Goal: Task Accomplishment & Management: Manage account settings

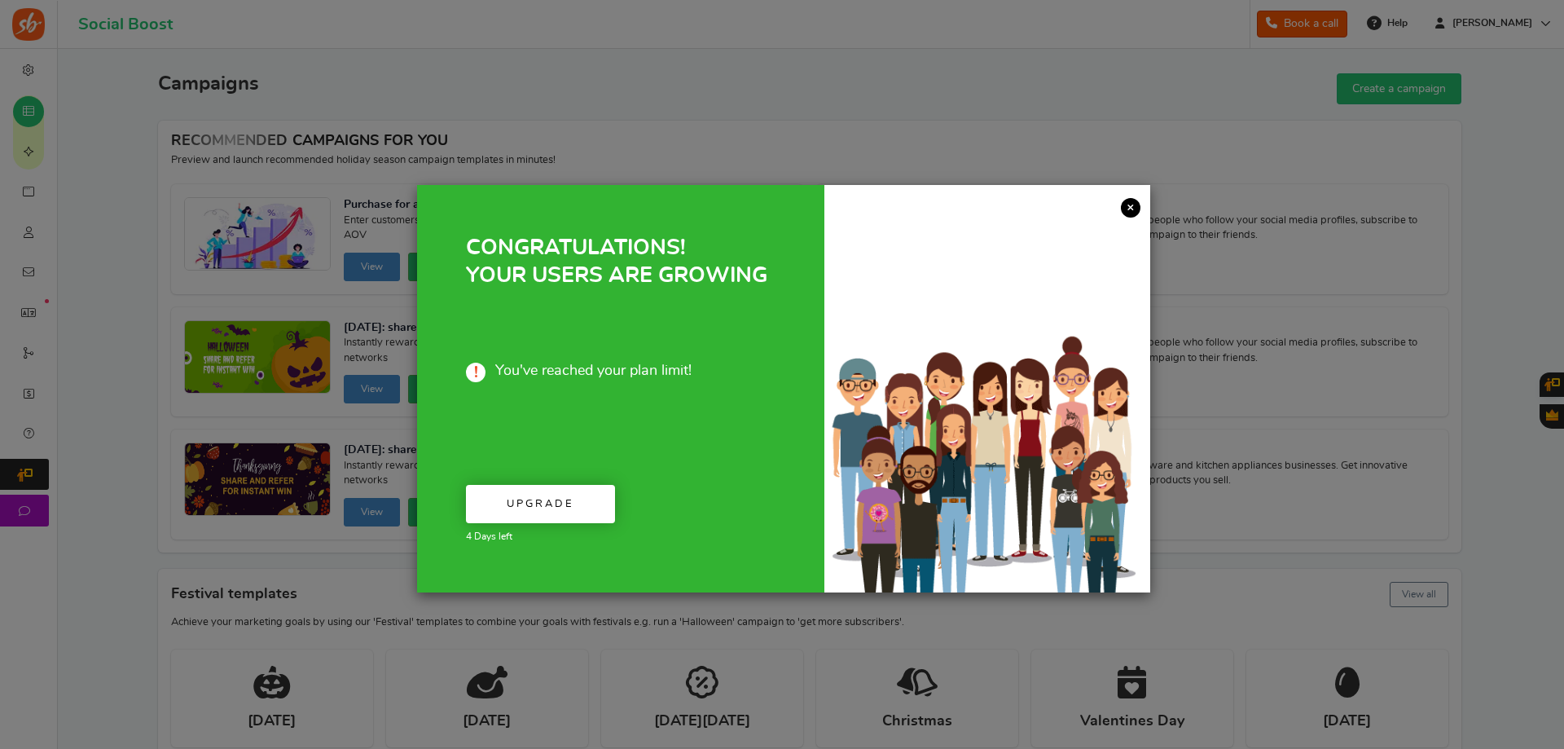
click at [1131, 192] on div at bounding box center [988, 388] width 326 height 407
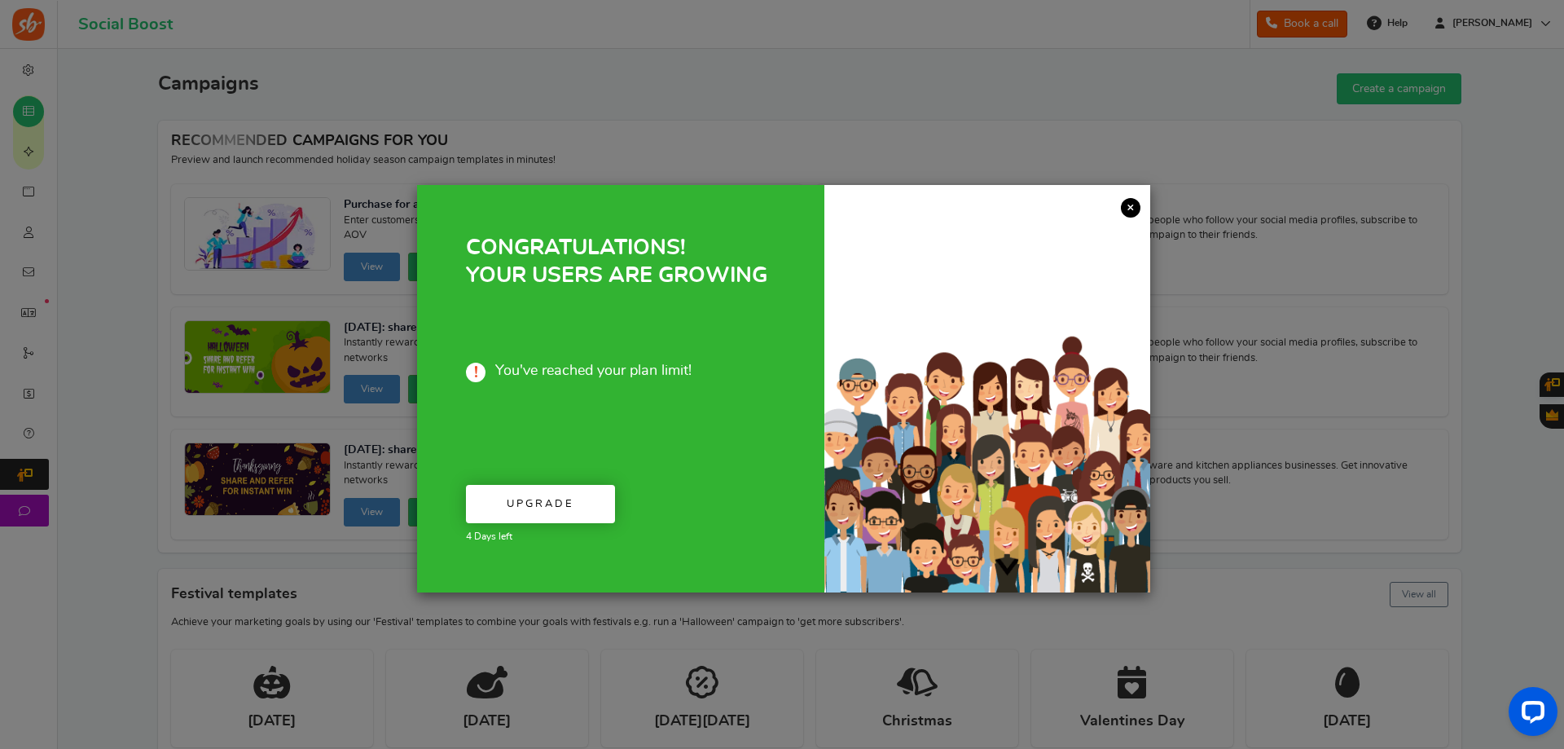
click at [1131, 209] on link "×" at bounding box center [1131, 208] width 20 height 20
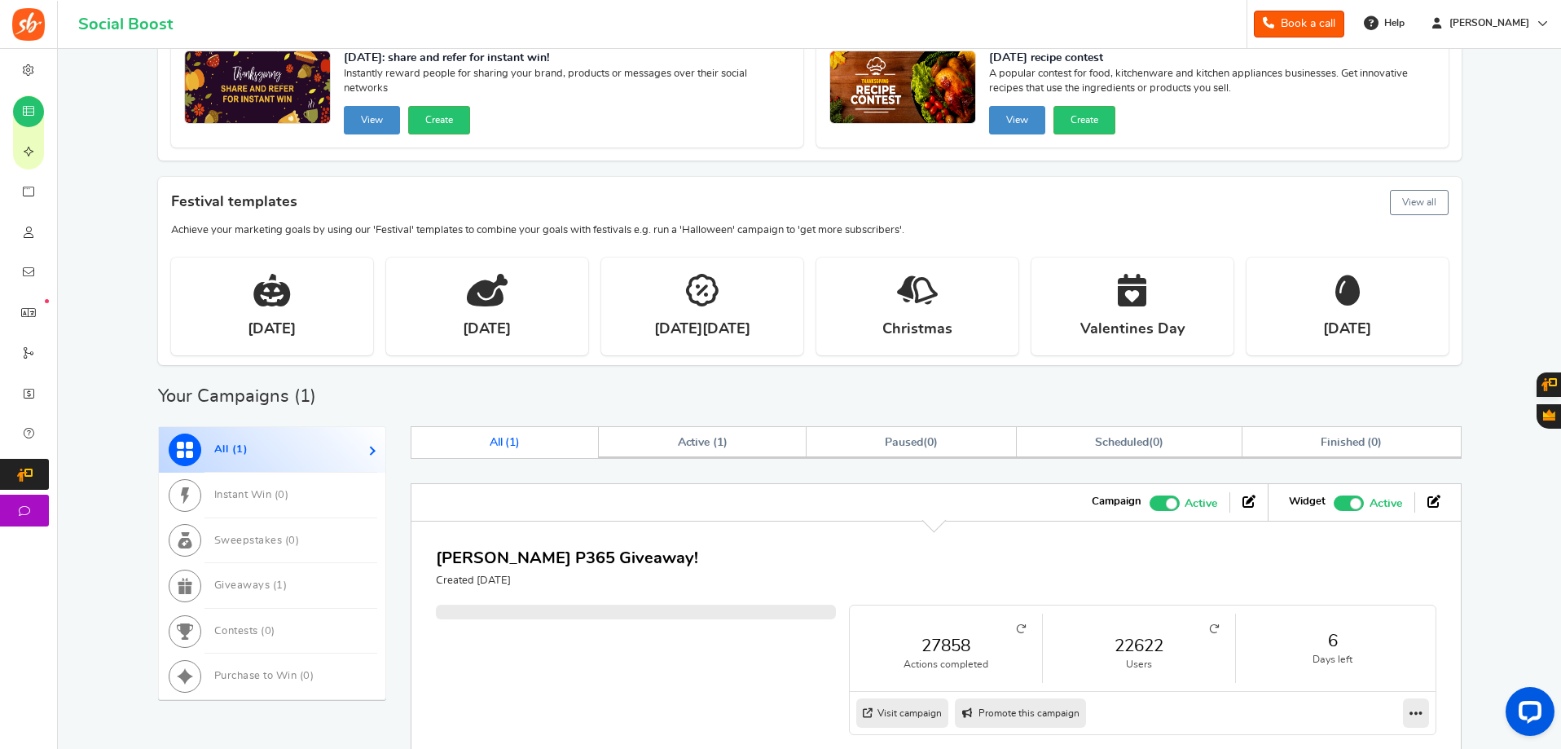
scroll to position [533, 0]
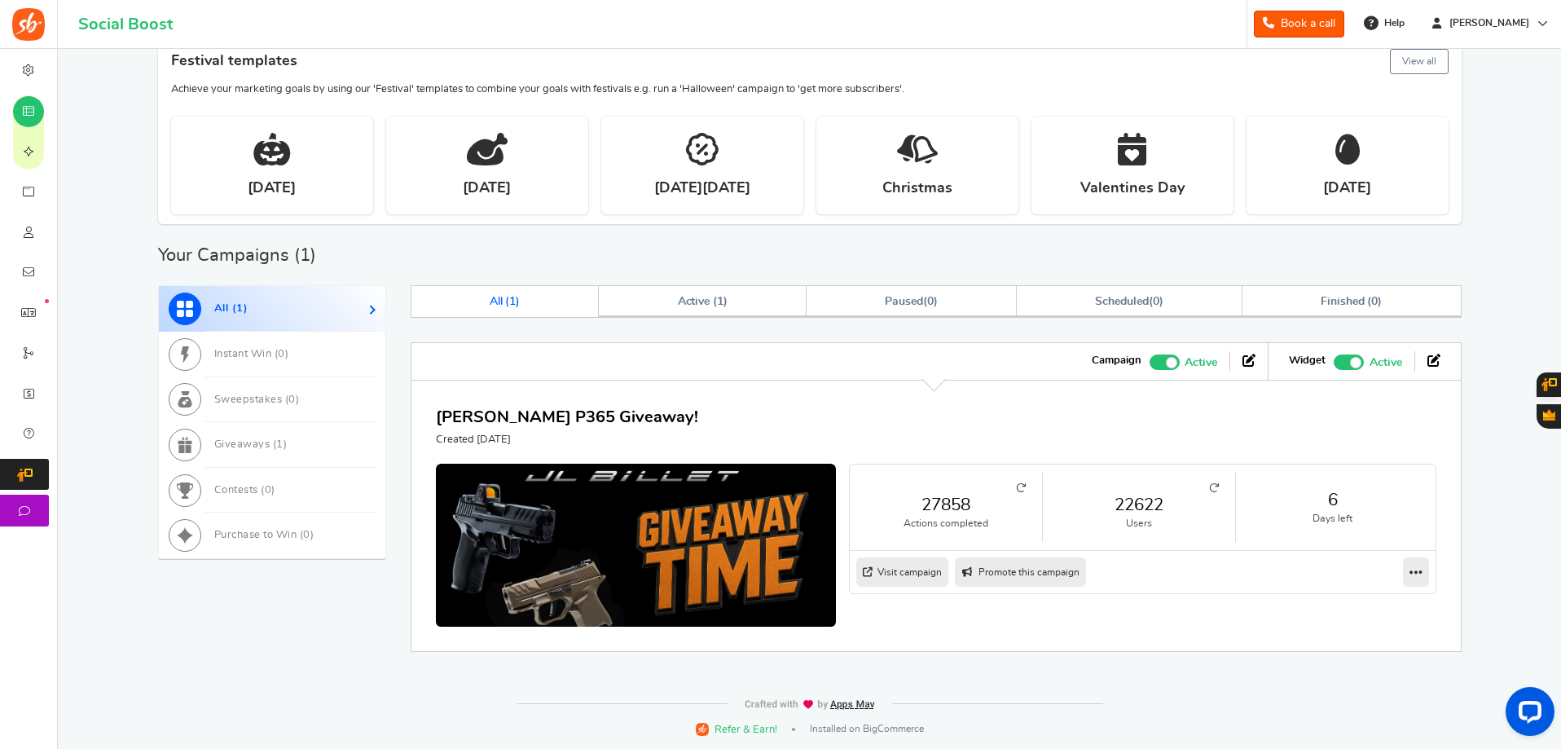
click at [1120, 508] on link "22622" at bounding box center [1139, 505] width 160 height 24
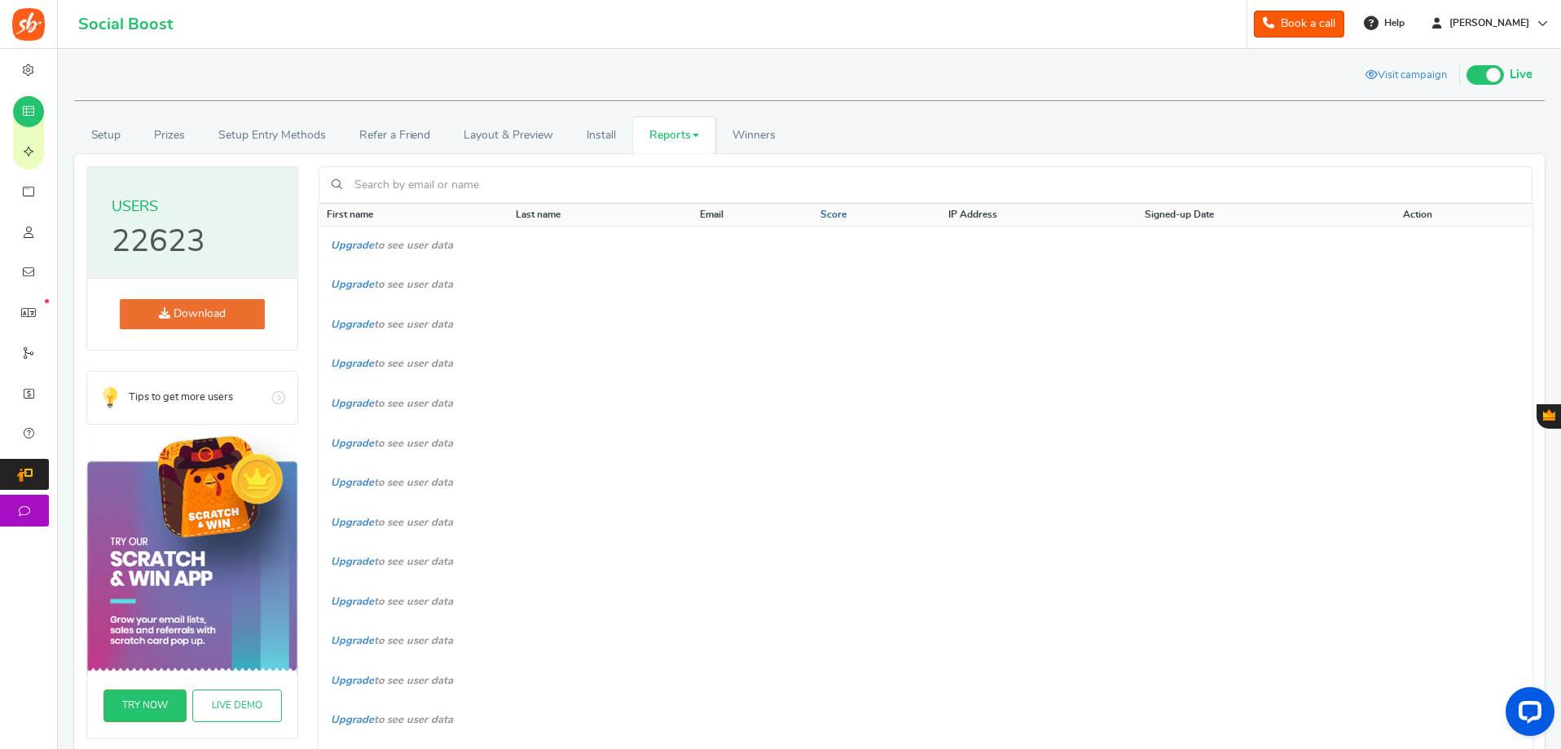
click at [842, 216] on link "Score" at bounding box center [833, 215] width 26 height 14
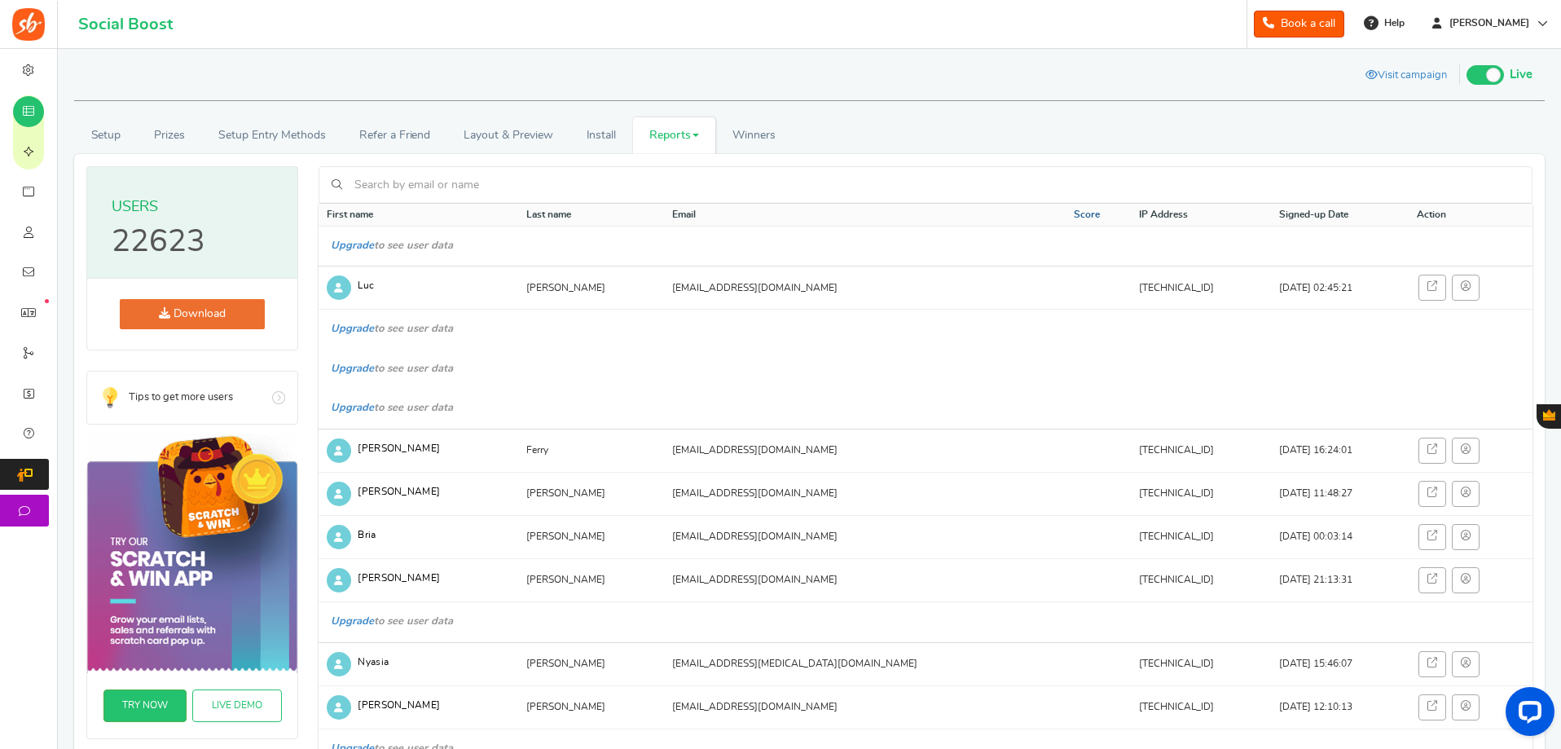
click at [842, 216] on th "Email" at bounding box center [865, 215] width 402 height 23
click at [1074, 215] on link "Score" at bounding box center [1087, 215] width 26 height 14
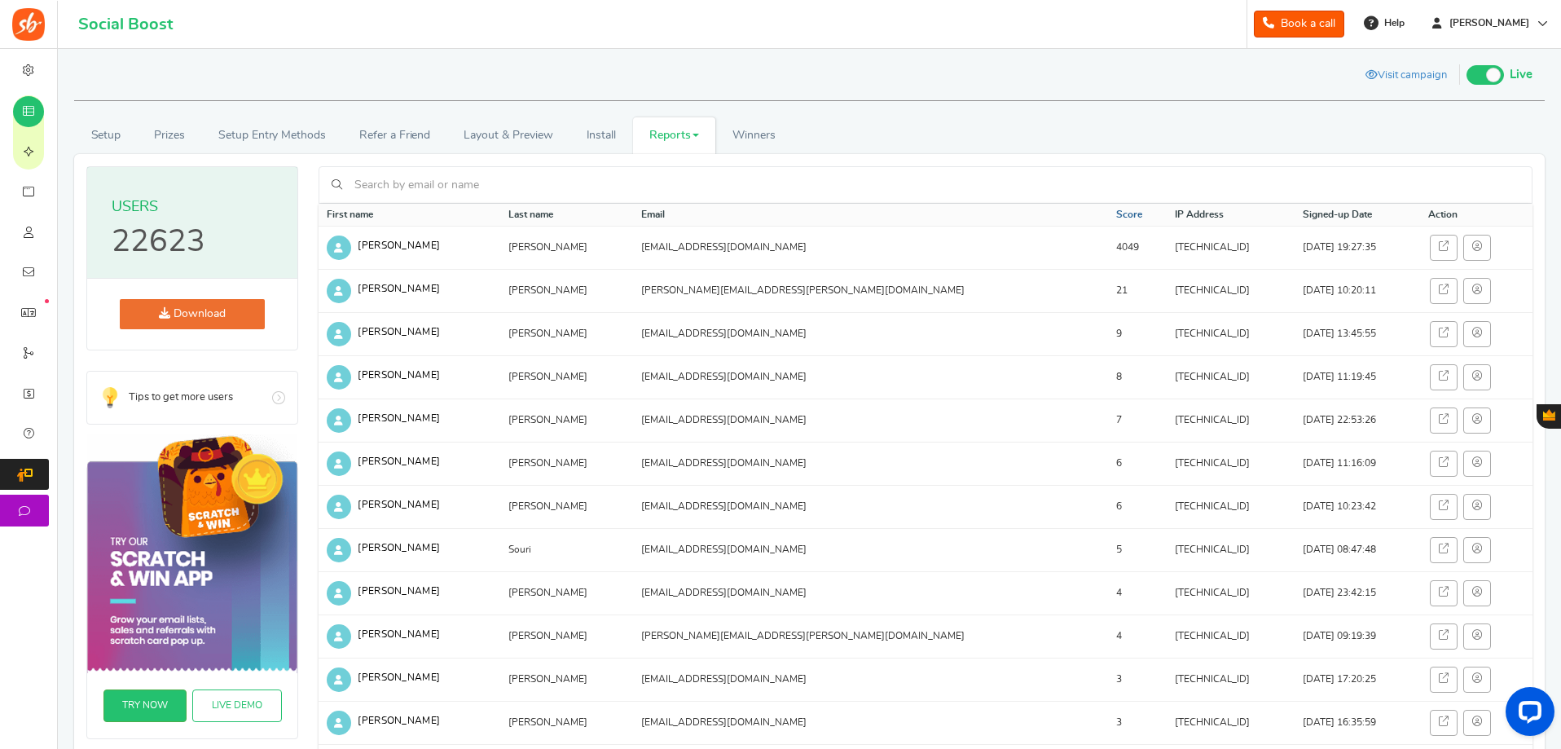
click at [1116, 213] on link "Score" at bounding box center [1129, 215] width 26 height 14
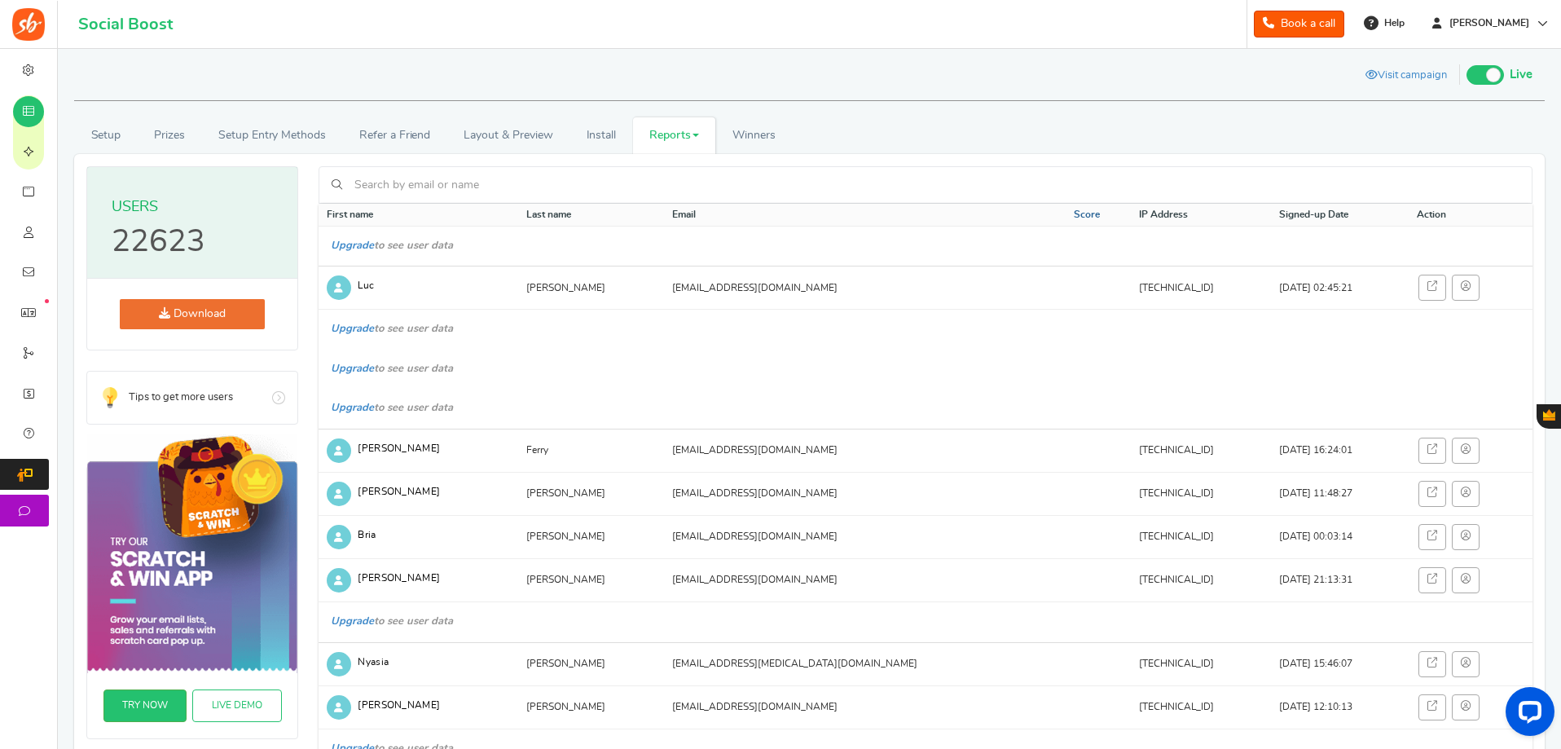
click at [1074, 209] on link "Score" at bounding box center [1087, 215] width 26 height 14
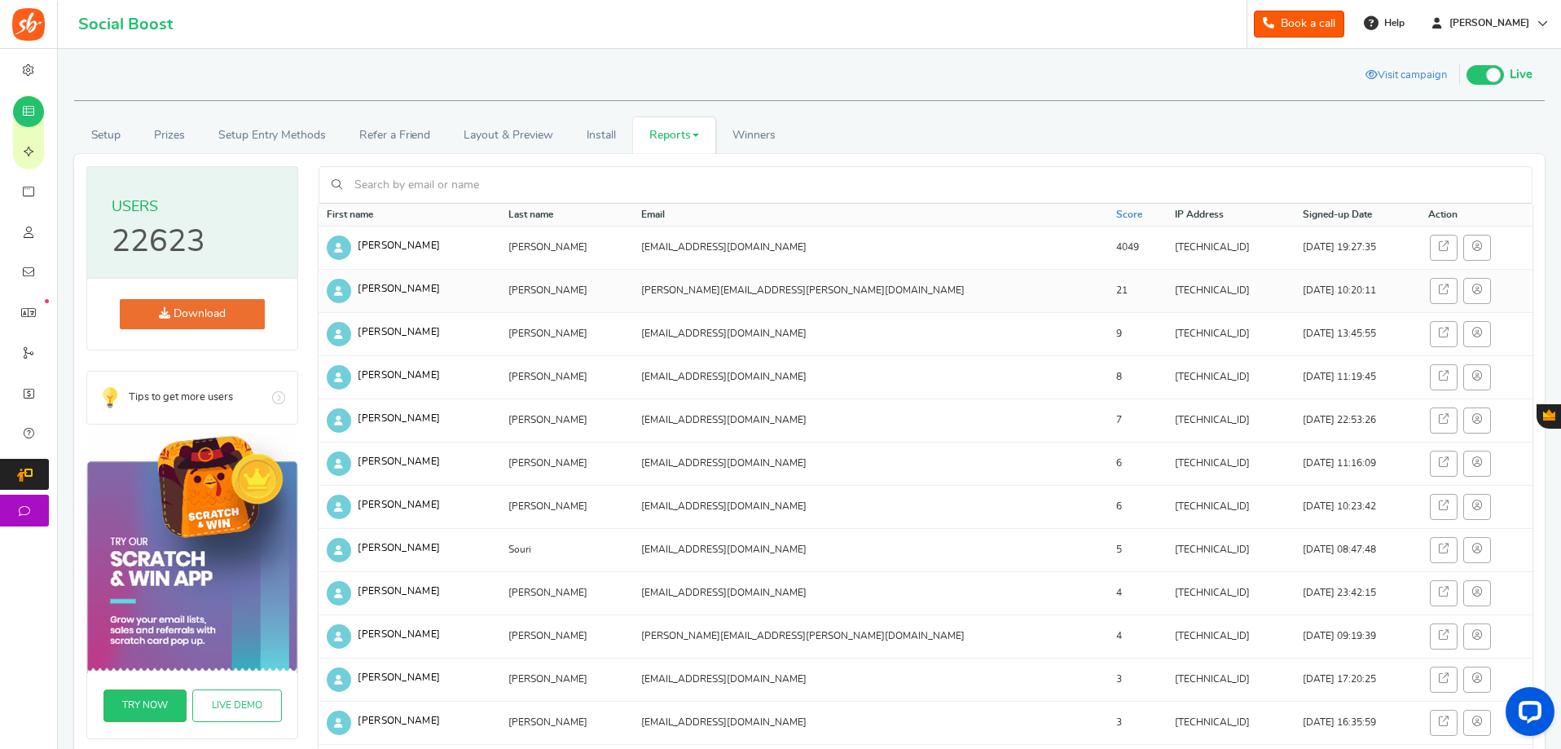
drag, startPoint x: 960, startPoint y: 291, endPoint x: 924, endPoint y: 287, distance: 36.1
click at [924, 287] on tr "[PERSON_NAME] [PERSON_NAME][EMAIL_ADDRESS][PERSON_NAME][DOMAIN_NAME] 21 [TECHNI…" at bounding box center [926, 290] width 1214 height 43
click at [1108, 285] on td "21" at bounding box center [1137, 290] width 59 height 43
click at [185, 309] on link "Download" at bounding box center [192, 314] width 145 height 30
